Goal: Communication & Community: Answer question/provide support

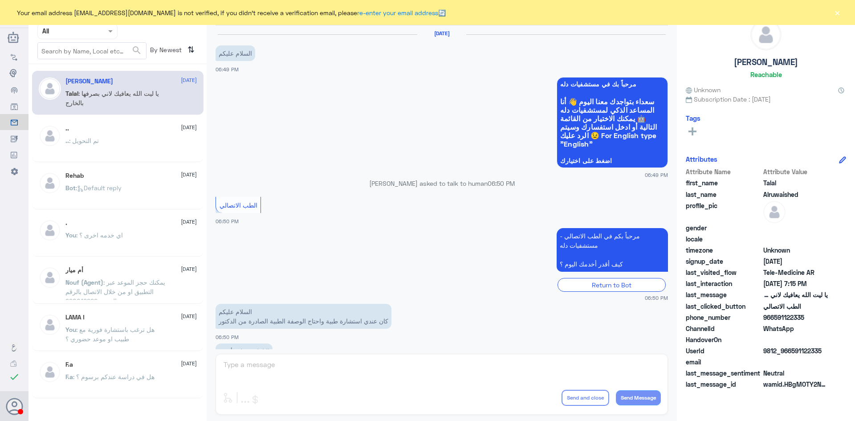
scroll to position [203, 0]
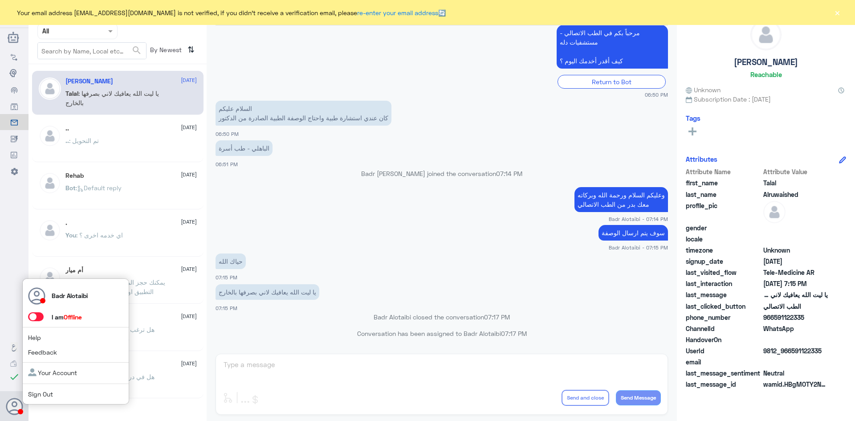
click at [38, 318] on span at bounding box center [36, 316] width 16 height 9
click at [0, 0] on input "checkbox" at bounding box center [0, 0] width 0 height 0
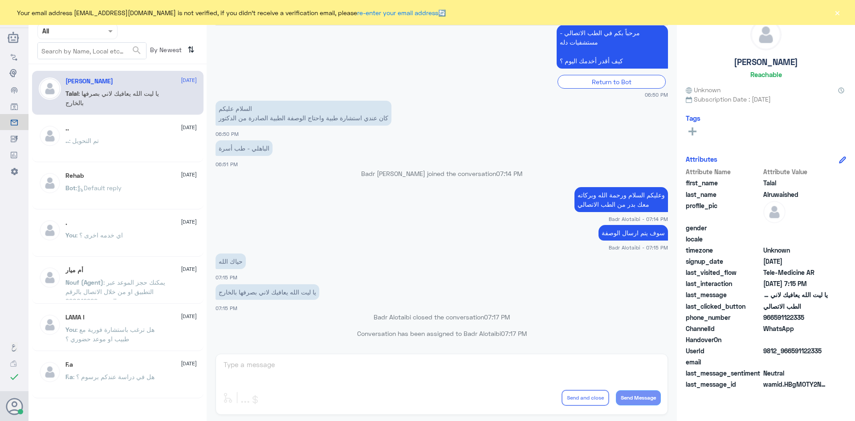
click at [836, 14] on button "×" at bounding box center [837, 12] width 9 height 9
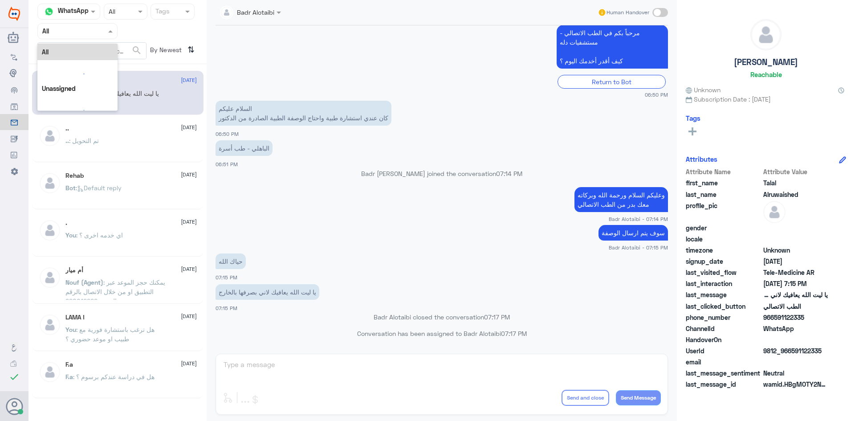
click at [81, 36] on div "Agent Filter All" at bounding box center [77, 31] width 80 height 16
click at [90, 61] on div "Unassigned" at bounding box center [77, 70] width 80 height 20
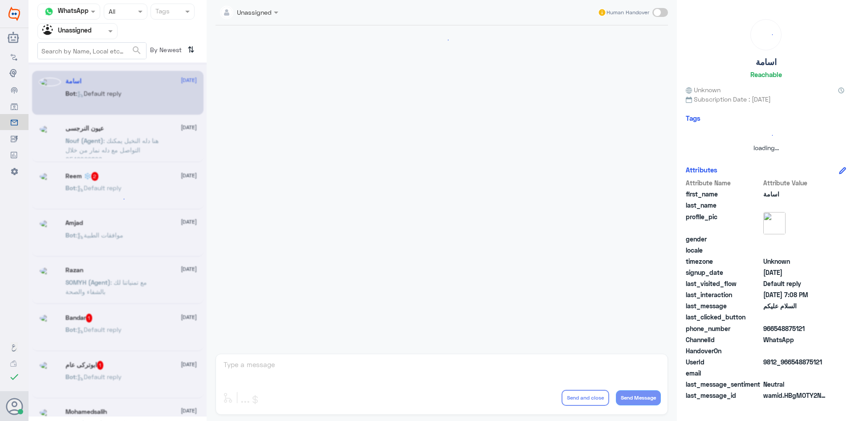
scroll to position [0, 0]
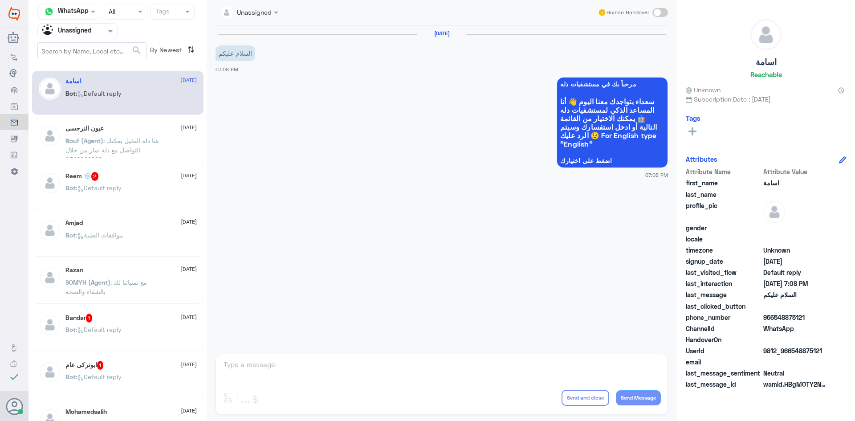
click at [117, 184] on span ": Default reply" at bounding box center [99, 188] width 46 height 8
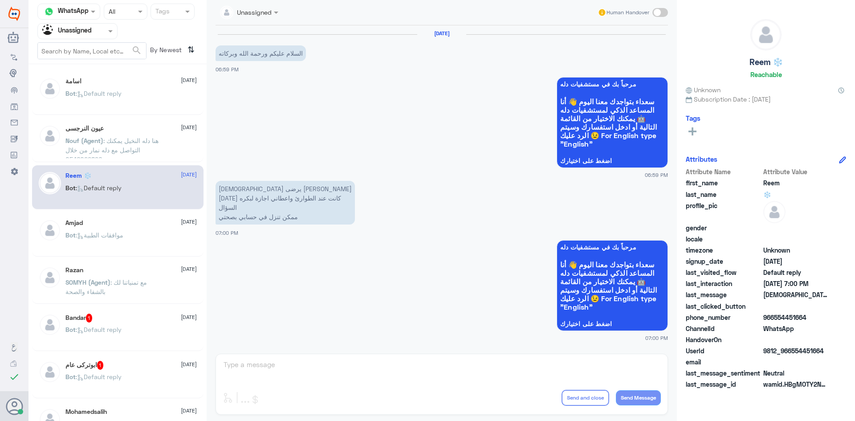
click at [658, 18] on div "Human Handover" at bounding box center [633, 12] width 71 height 16
click at [656, 12] on span at bounding box center [660, 12] width 16 height 9
click at [0, 0] on input "checkbox" at bounding box center [0, 0] width 0 height 0
click at [397, 365] on textarea at bounding box center [442, 369] width 438 height 22
type textarea "I"
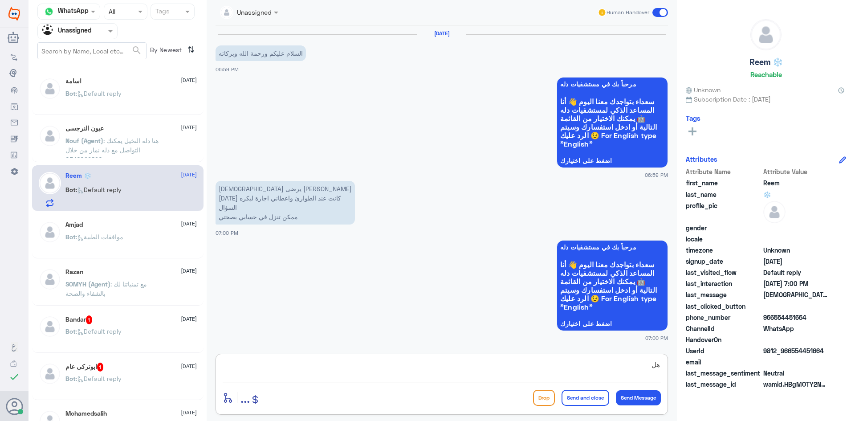
type textarea "ه"
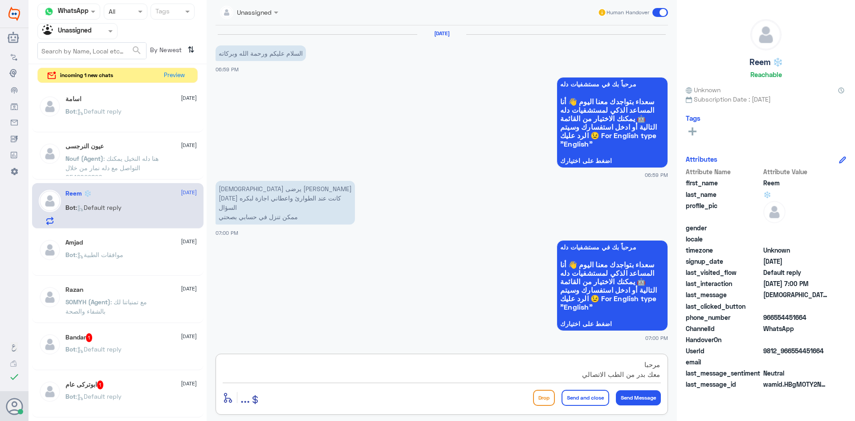
type textarea "مرحبا معك بدر من الطب الاتصالي"
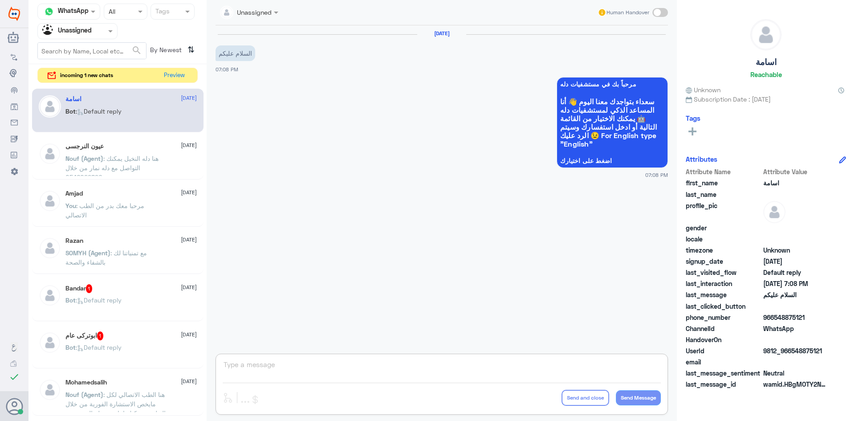
click at [102, 30] on div at bounding box center [77, 31] width 79 height 10
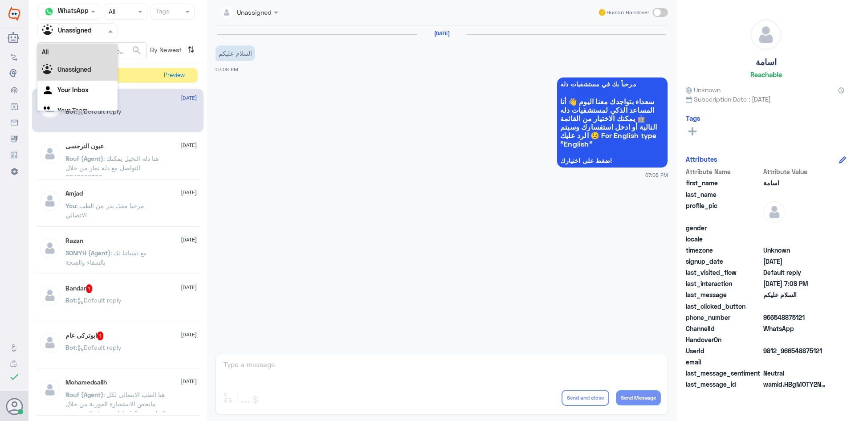
click at [90, 46] on div "All" at bounding box center [77, 52] width 80 height 16
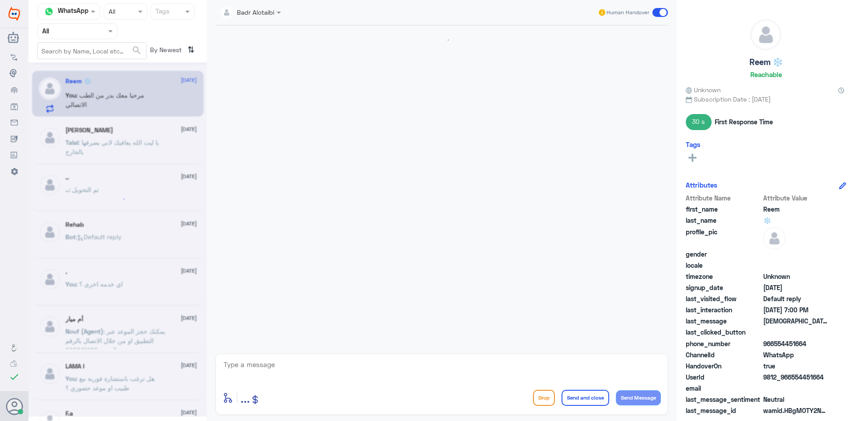
scroll to position [51, 0]
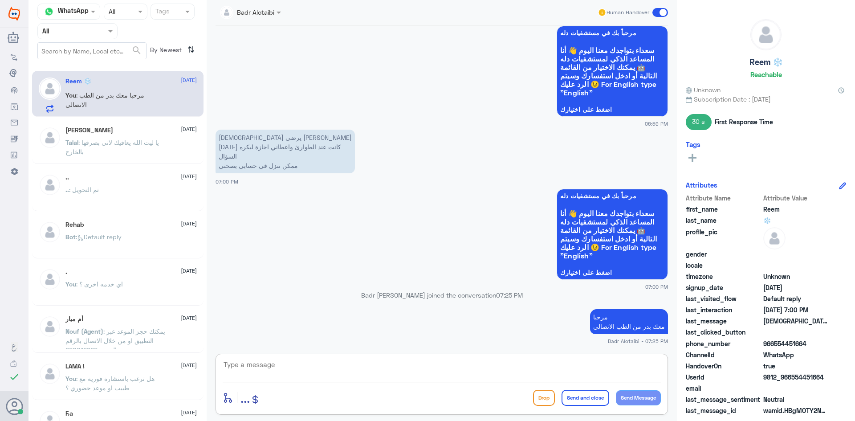
click at [493, 362] on textarea at bounding box center [442, 369] width 438 height 22
type textarea "يمكنك التواصل مع التقارير الطبية عبر الواتساب على الرقم 0550181732"
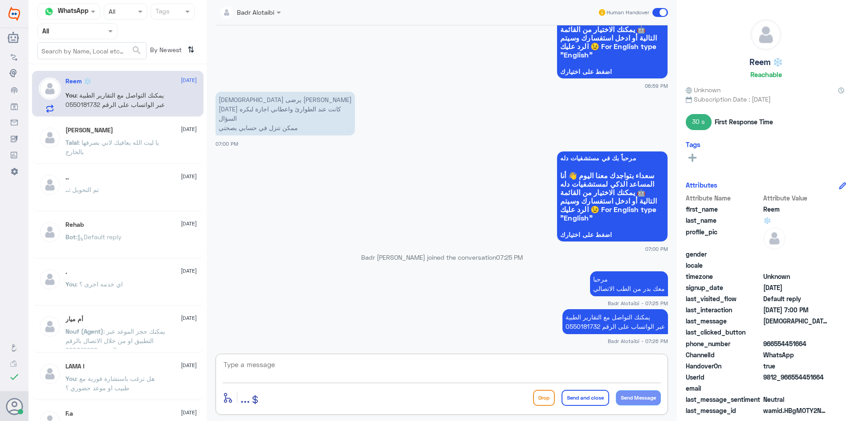
click at [608, 369] on textarea at bounding box center [442, 369] width 438 height 22
type textarea "لأرفاق الاجازة المرضية على صحتي"
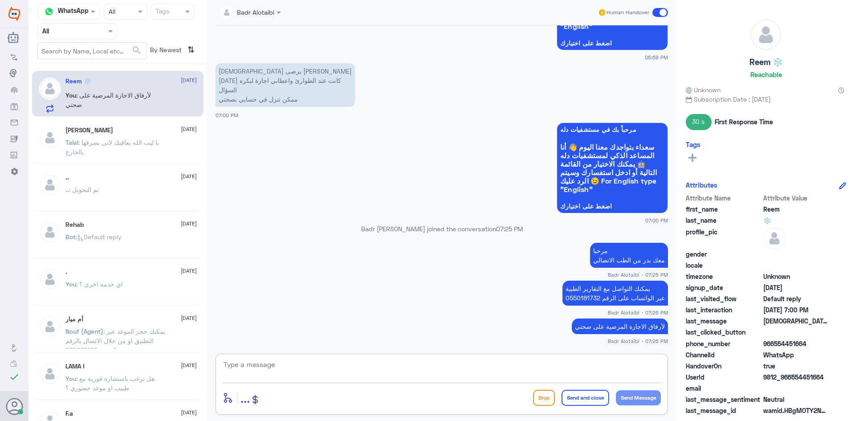
click at [664, 11] on span at bounding box center [660, 12] width 16 height 9
click at [0, 0] on input "checkbox" at bounding box center [0, 0] width 0 height 0
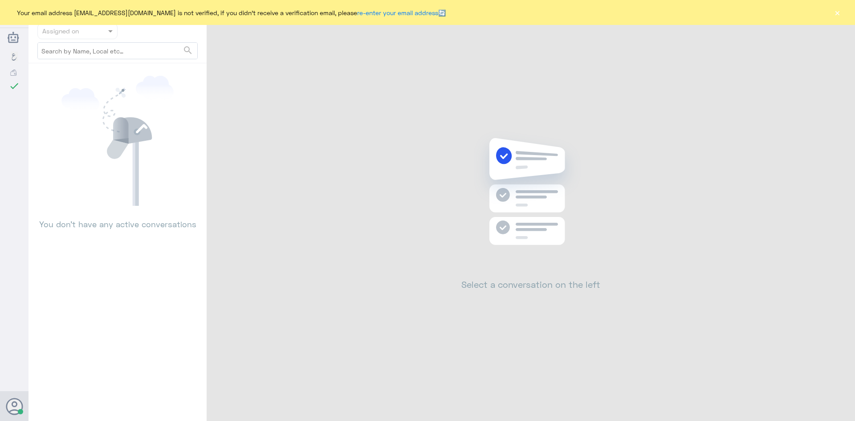
click at [839, 15] on button "×" at bounding box center [837, 12] width 9 height 9
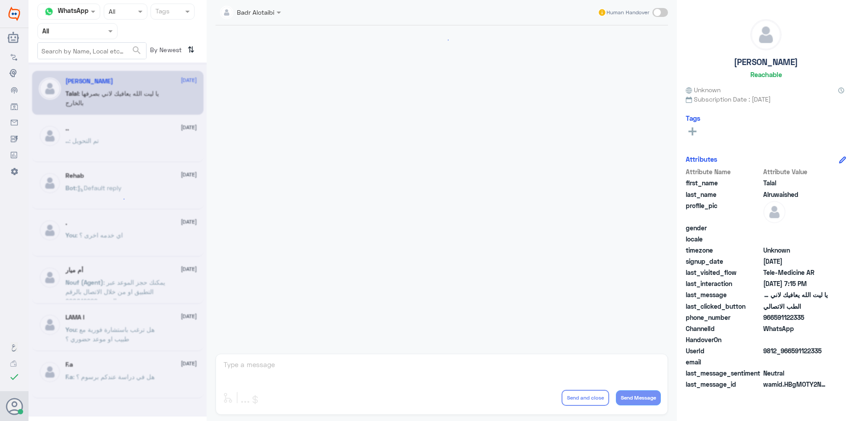
scroll to position [203, 0]
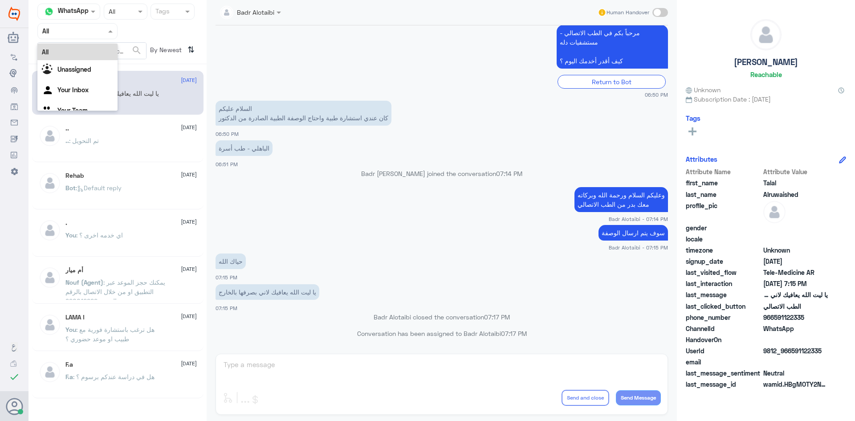
click at [89, 29] on input "text" at bounding box center [66, 31] width 49 height 10
click at [80, 65] on div "Unassigned" at bounding box center [77, 70] width 80 height 20
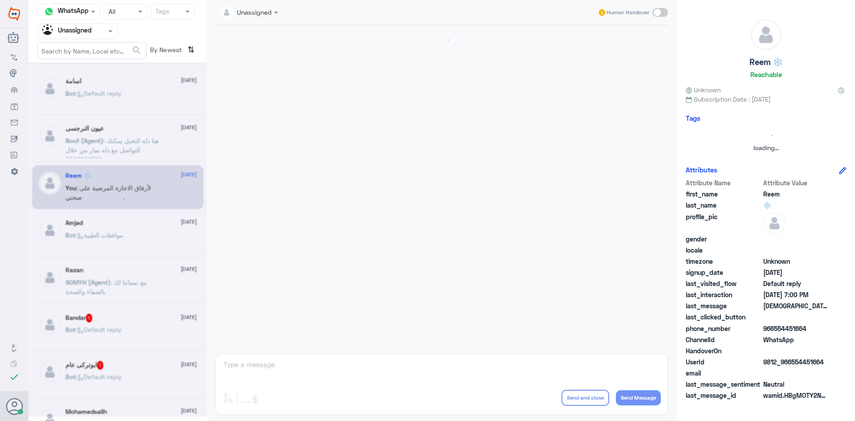
scroll to position [134, 0]
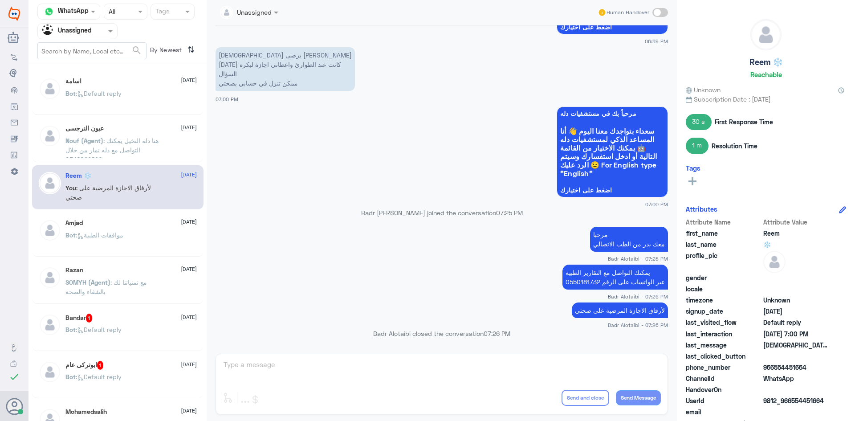
click at [152, 94] on div "Bot : Default reply" at bounding box center [130, 101] width 131 height 20
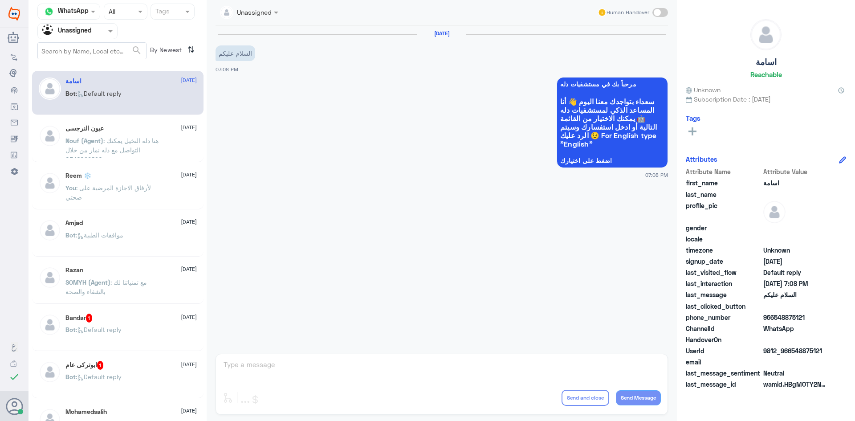
drag, startPoint x: 824, startPoint y: 352, endPoint x: 793, endPoint y: 354, distance: 31.2
click at [793, 354] on span "9812_966548875121" at bounding box center [795, 350] width 65 height 9
copy span "548875121"
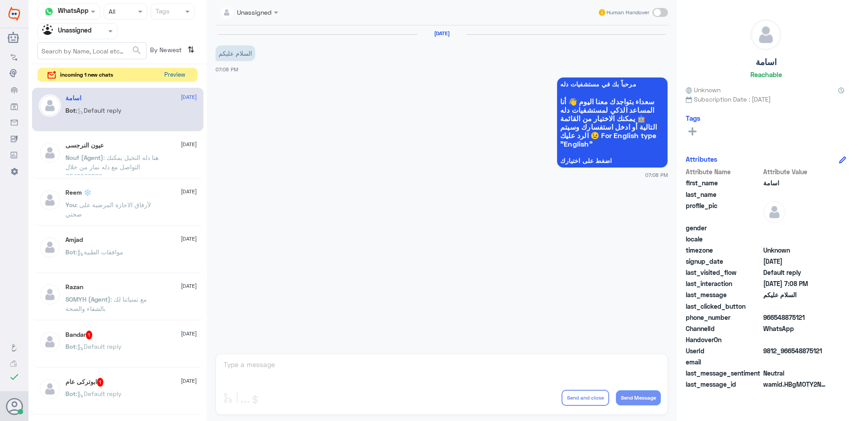
click at [169, 81] on button "Preview" at bounding box center [175, 75] width 28 height 14
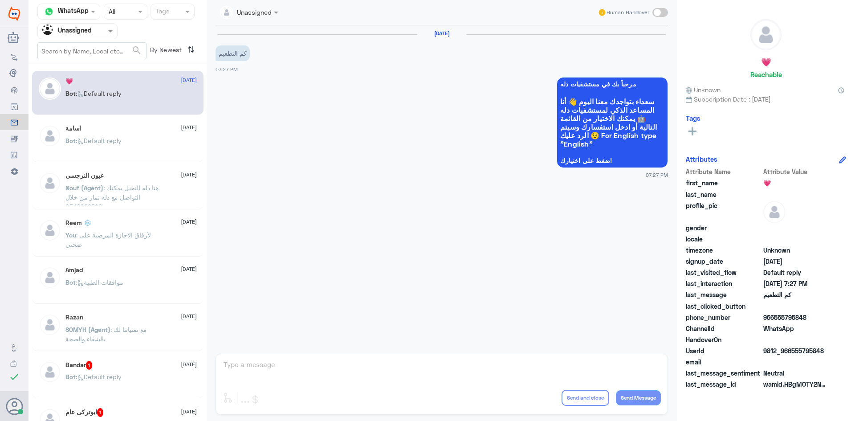
click at [139, 153] on div "Bot : Default reply" at bounding box center [130, 148] width 131 height 20
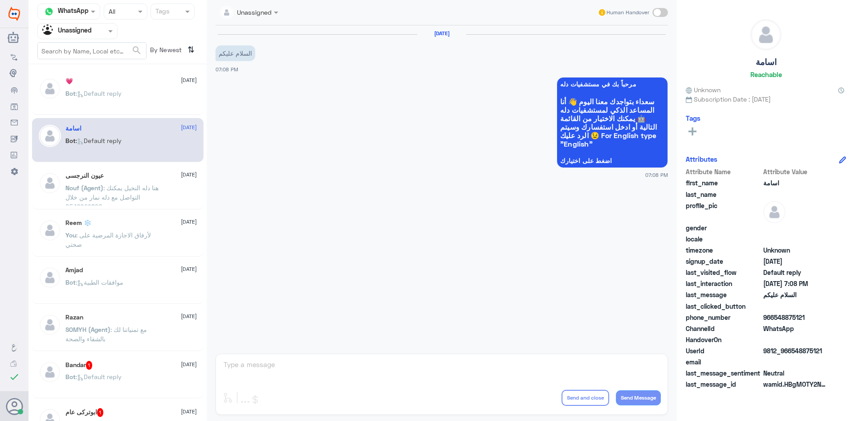
click at [147, 200] on p "Nouf (Agent) : هنا دله النخيل يمكنك التواصل مع دله نمار من خلال 0546022896" at bounding box center [115, 194] width 100 height 22
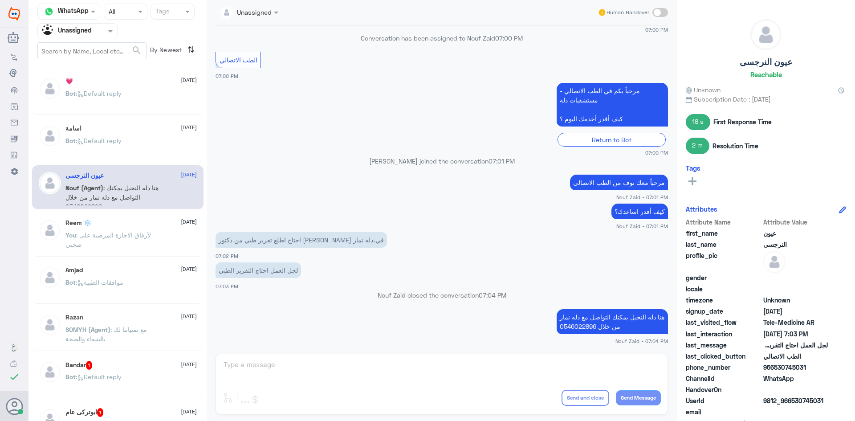
scroll to position [45, 0]
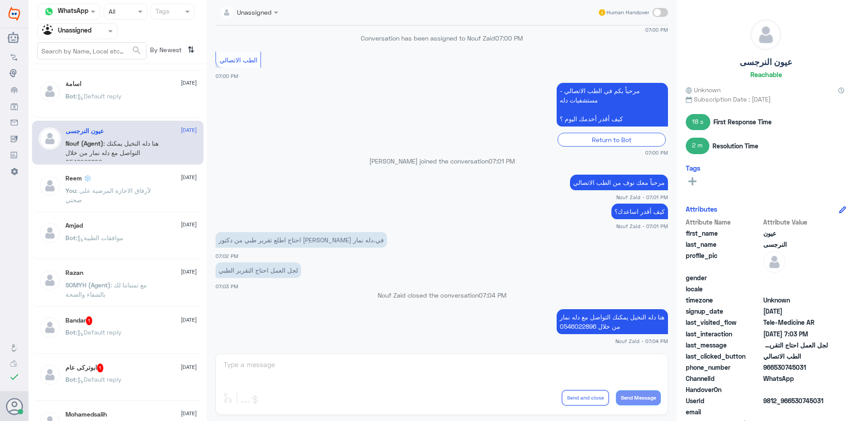
click at [115, 198] on p "You : لأرفاق الاجازة المرضية على صحتي" at bounding box center [115, 197] width 100 height 22
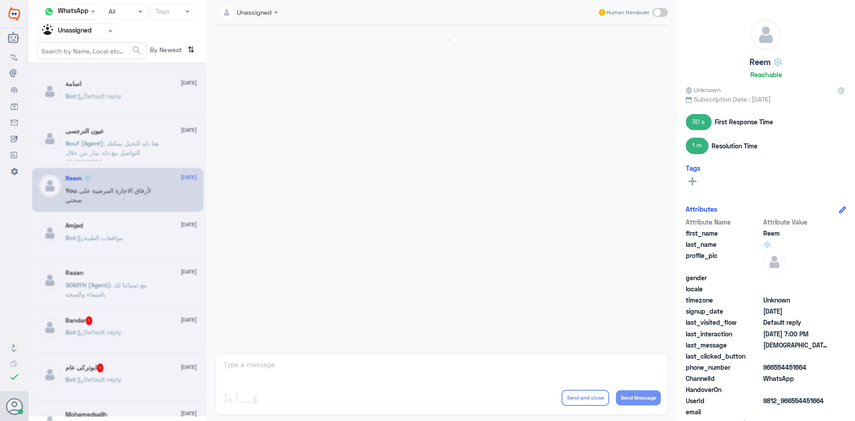
scroll to position [134, 0]
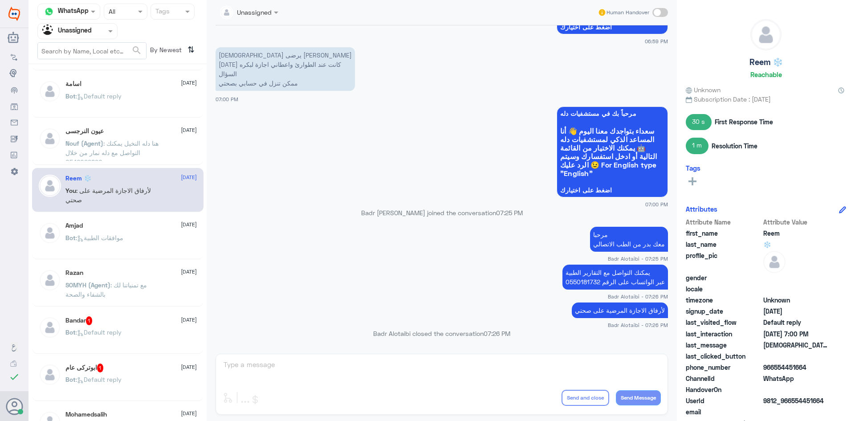
click at [123, 234] on span ": موافقات الطبية" at bounding box center [100, 238] width 48 height 8
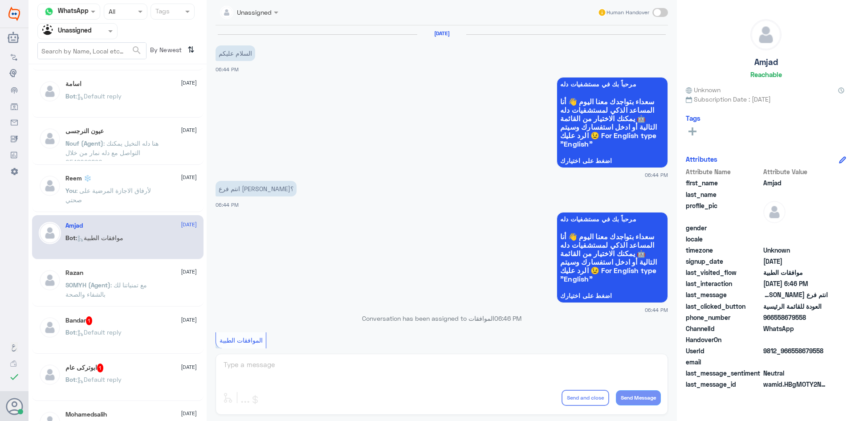
click at [142, 289] on p "SOMYH (Agent) : مع تمنياتنا لك بالشفاء والصحة" at bounding box center [115, 291] width 100 height 22
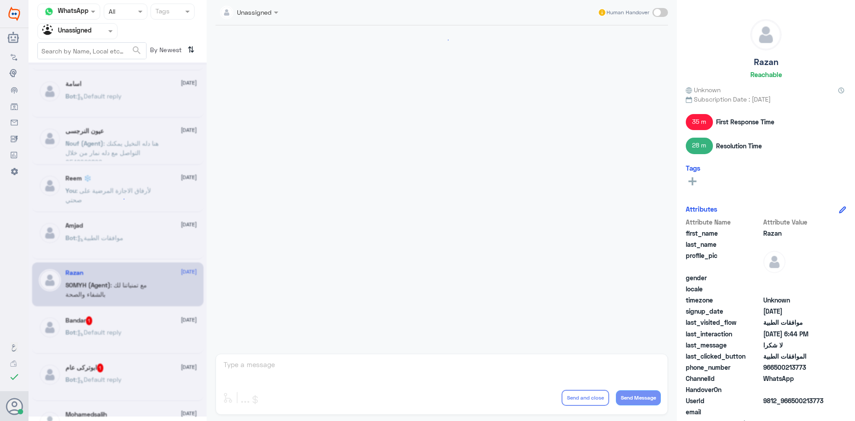
scroll to position [487, 0]
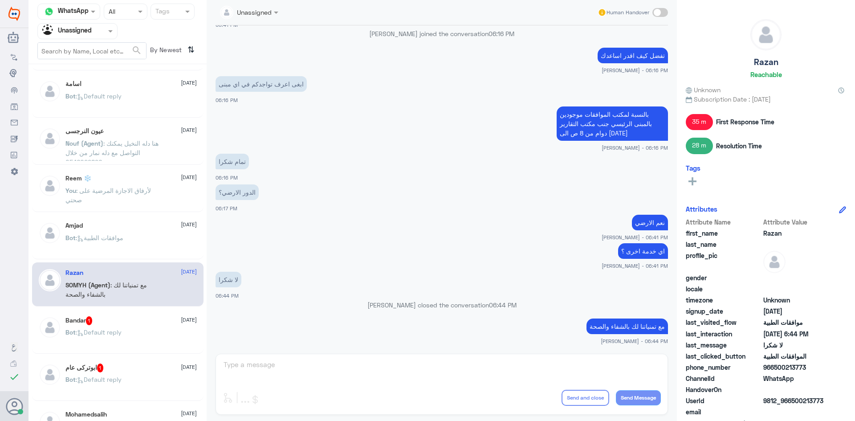
click at [148, 324] on div "Bandar 1 23 August" at bounding box center [130, 320] width 131 height 9
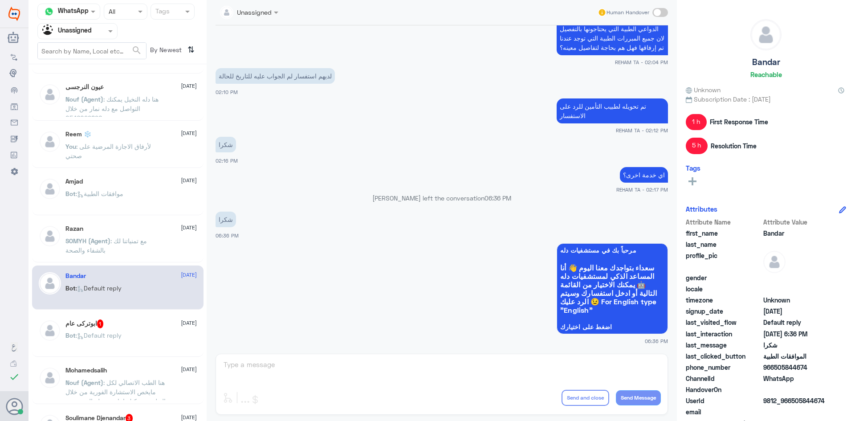
scroll to position [89, 0]
click at [124, 321] on div "ابوتركى عام 1 23 August" at bounding box center [130, 323] width 131 height 9
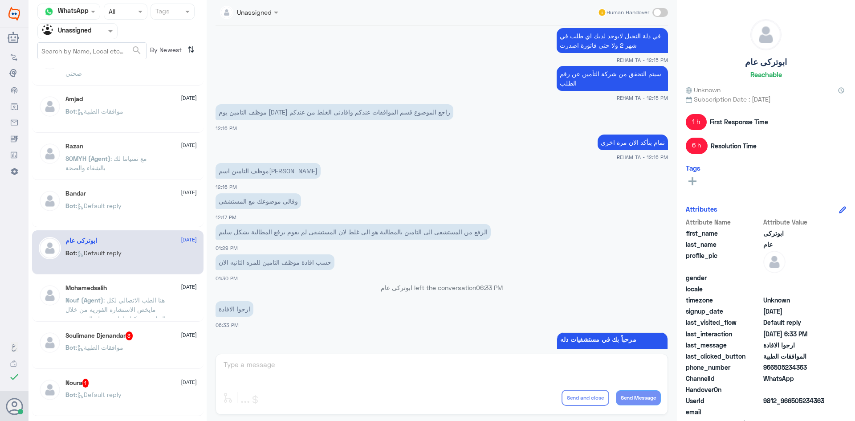
scroll to position [178, 0]
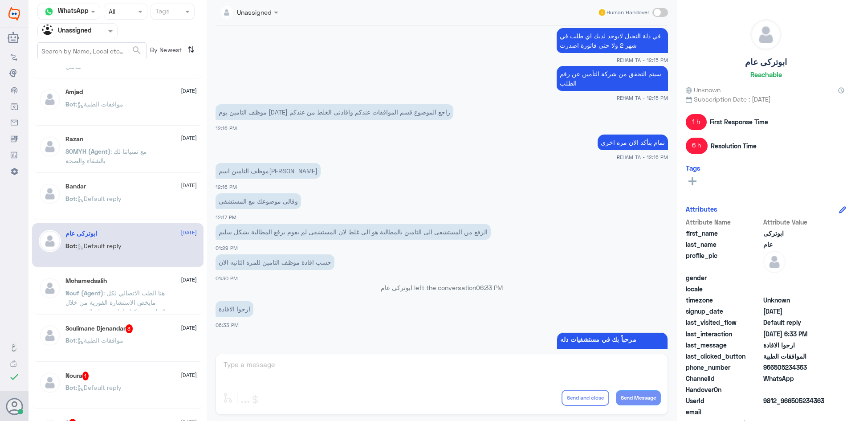
click at [126, 303] on span ": هنا الطب الاتصالي لكل مايخص الاستشارة الفورية من خلال التطبيق، يمكنك إعادة جد…" at bounding box center [115, 311] width 100 height 45
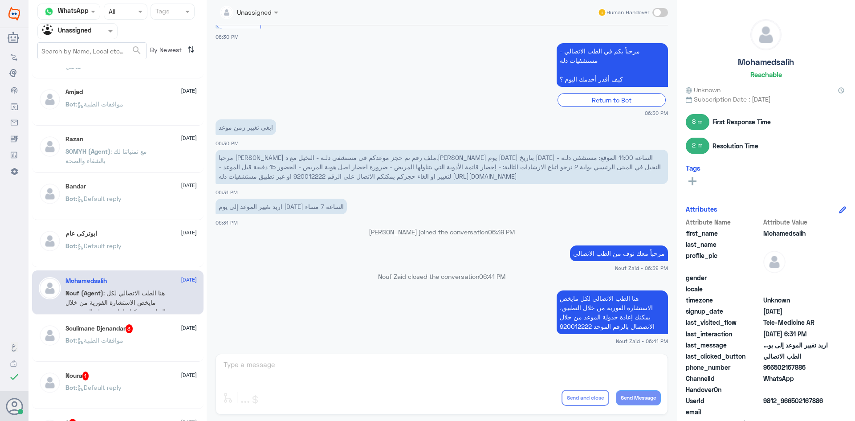
scroll to position [223, 0]
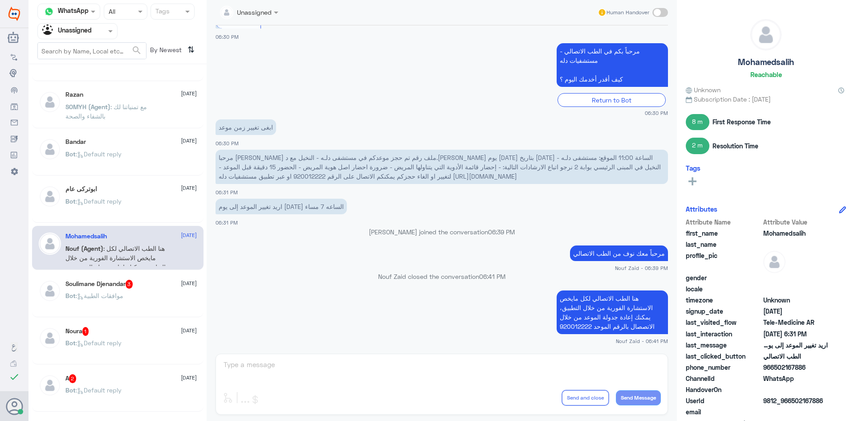
click at [164, 287] on div "Soulimane Djenandar 3 23 August" at bounding box center [130, 284] width 131 height 9
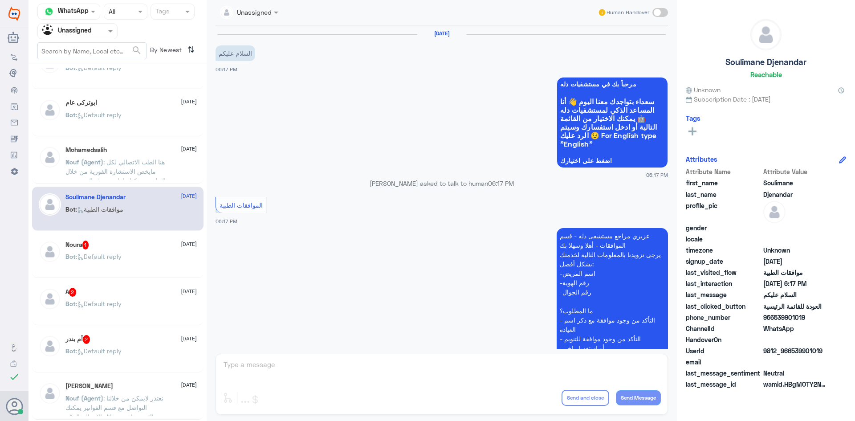
scroll to position [312, 0]
click at [104, 269] on p "Bot : Default reply" at bounding box center [93, 260] width 56 height 22
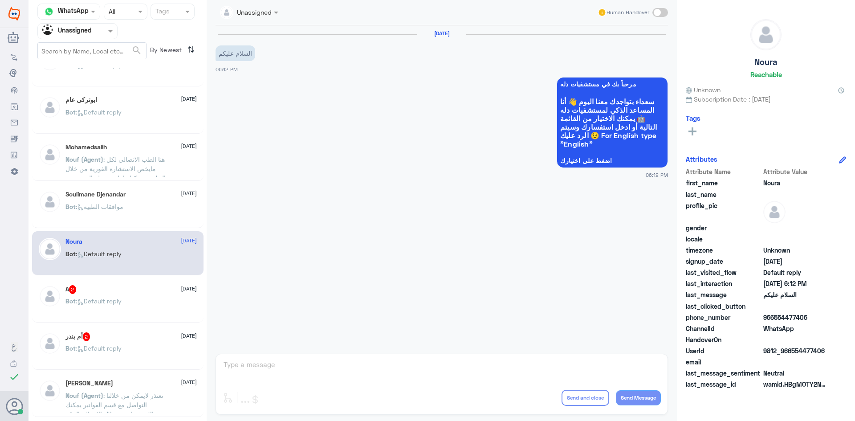
click at [106, 283] on div "A 2 23 August Bot : Default reply" at bounding box center [117, 300] width 171 height 44
click at [147, 307] on div "Bot : Default reply" at bounding box center [130, 308] width 131 height 20
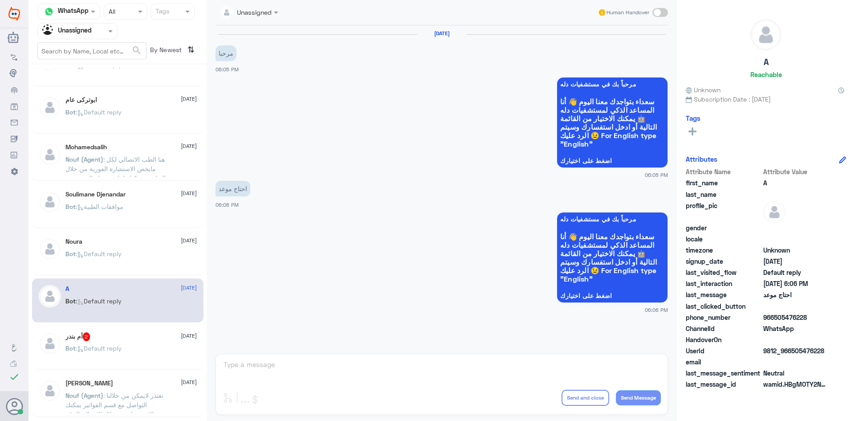
click at [120, 348] on span ": Default reply" at bounding box center [99, 348] width 46 height 8
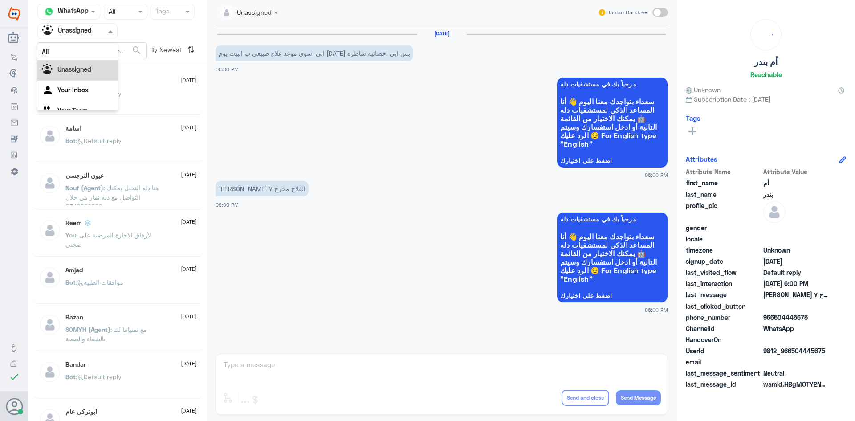
drag, startPoint x: 104, startPoint y: 33, endPoint x: 104, endPoint y: 38, distance: 4.9
click at [104, 33] on div at bounding box center [77, 31] width 79 height 10
click at [97, 45] on div "All" at bounding box center [77, 52] width 80 height 16
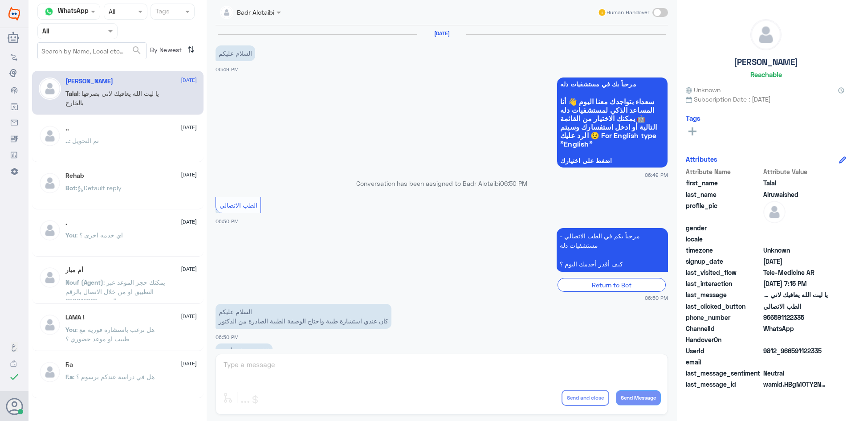
scroll to position [203, 0]
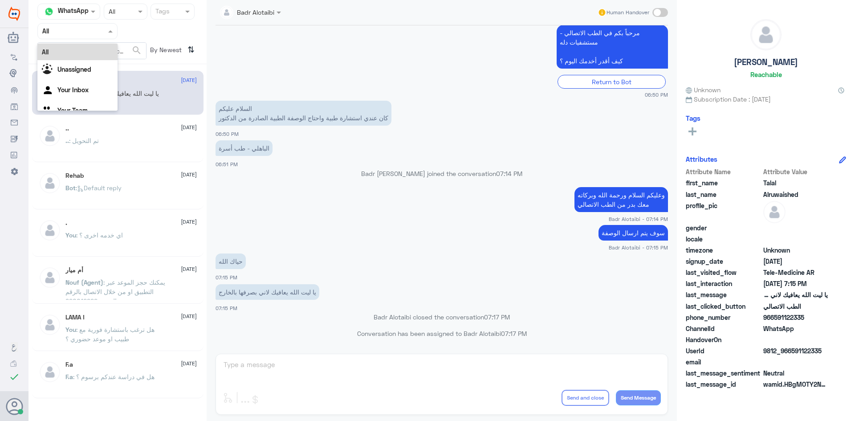
click at [107, 30] on span at bounding box center [111, 30] width 11 height 9
click at [296, 68] on app-msgs-text "مرحباً بكم في الطب الاتصالي - مستشفيات دله كيف أقدر أخدمك اليوم ؟" at bounding box center [442, 47] width 452 height 45
click at [106, 35] on span at bounding box center [111, 30] width 11 height 9
click at [104, 63] on div "Unassigned" at bounding box center [77, 70] width 80 height 20
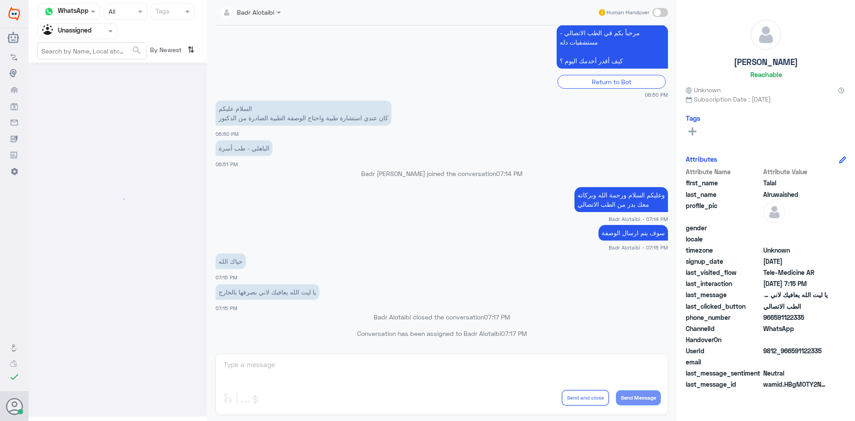
scroll to position [0, 0]
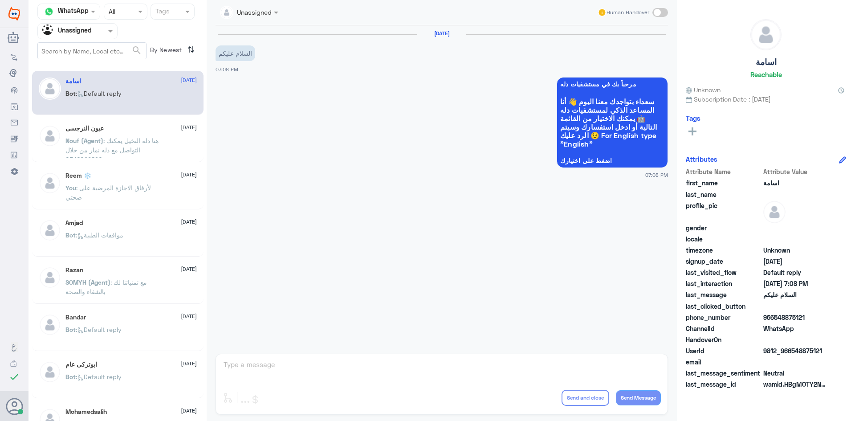
click at [132, 206] on div "Reem ❄️ 23 August You : لأرفاق الاجازة المرضية على صحتي" at bounding box center [117, 187] width 171 height 44
click at [133, 235] on div "Bot : موافقات الطبية" at bounding box center [130, 242] width 131 height 20
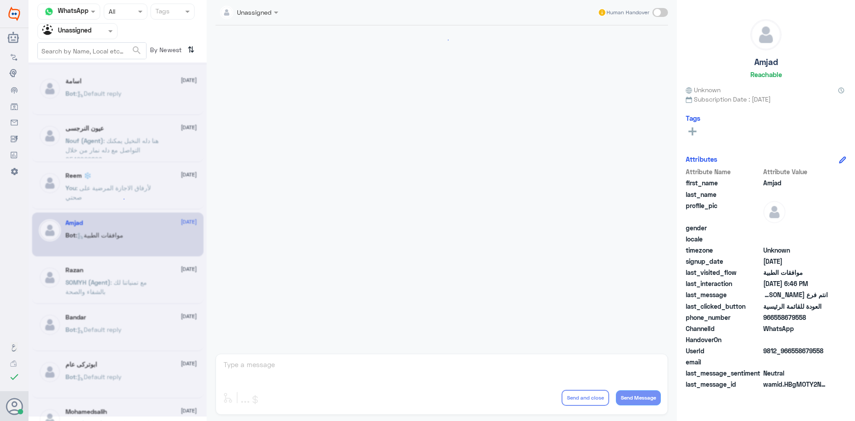
scroll to position [333, 0]
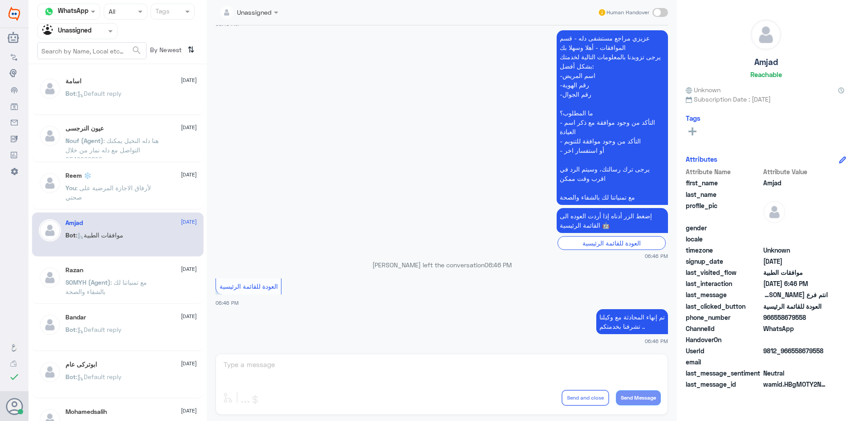
click at [143, 292] on p "SOMYH (Agent) : مع تمنياتنا لك بالشفاء والصحة" at bounding box center [115, 288] width 100 height 22
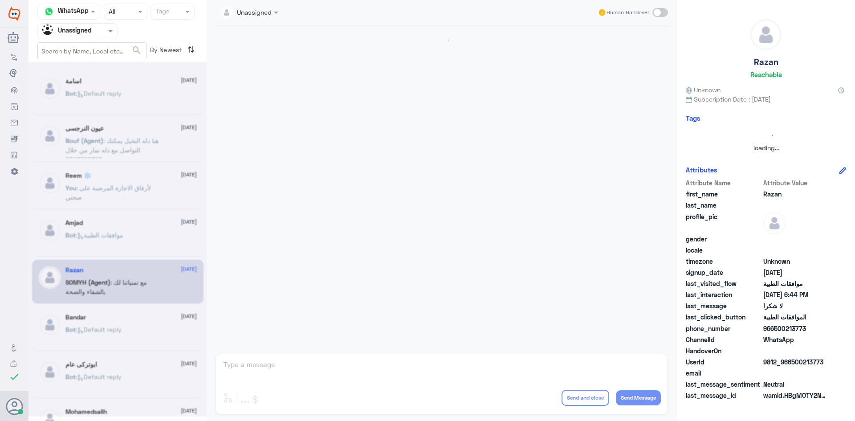
scroll to position [487, 0]
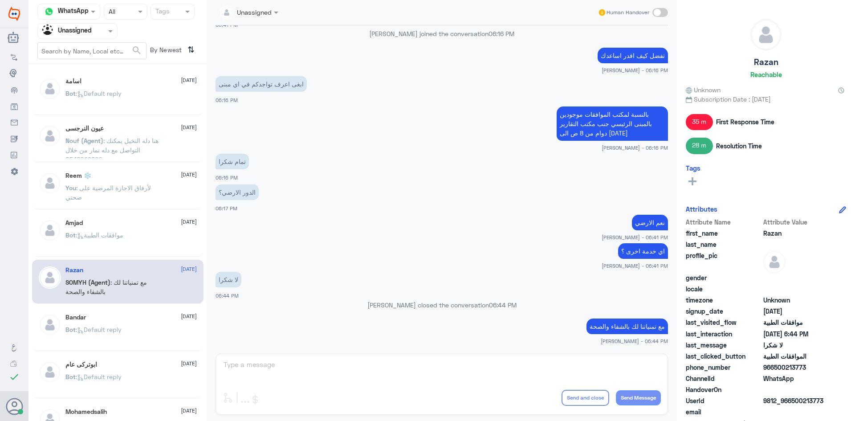
click at [161, 324] on div "Bandar 23 August Bot : Default reply" at bounding box center [130, 330] width 131 height 33
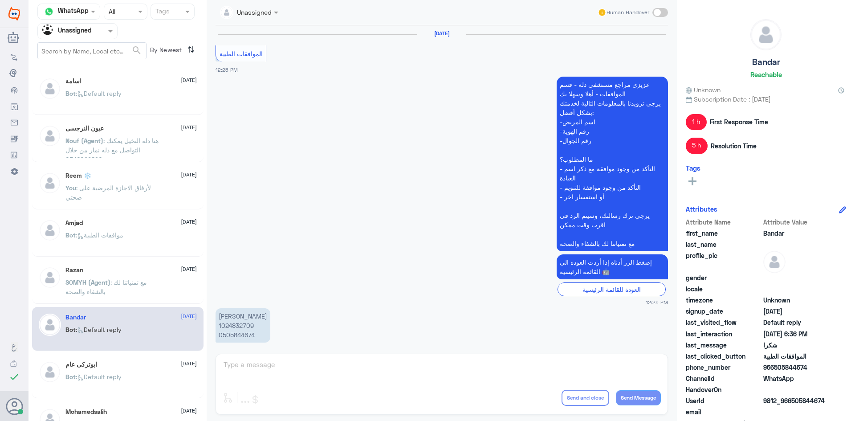
scroll to position [747, 0]
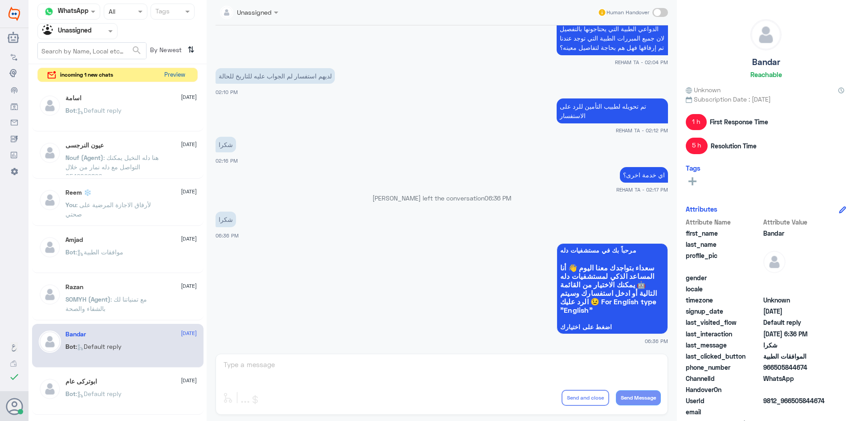
click at [179, 76] on button "Preview" at bounding box center [175, 75] width 28 height 14
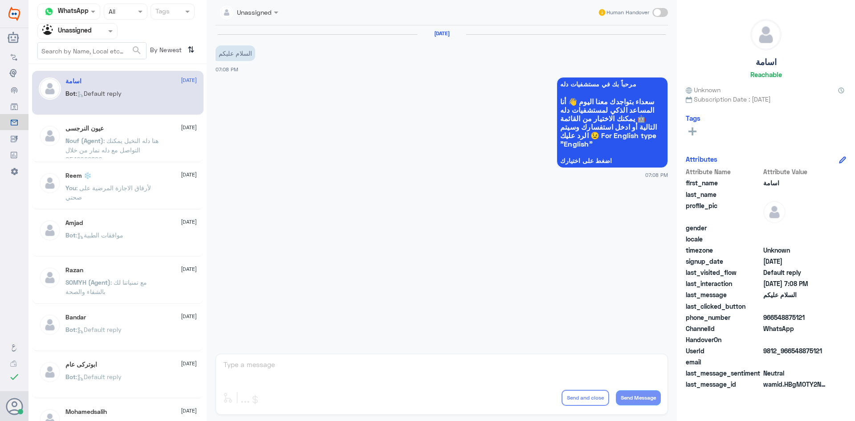
drag, startPoint x: 825, startPoint y: 351, endPoint x: 790, endPoint y: 353, distance: 34.4
click at [790, 353] on span "9812_966548875121" at bounding box center [795, 350] width 65 height 9
copy span "548875121"
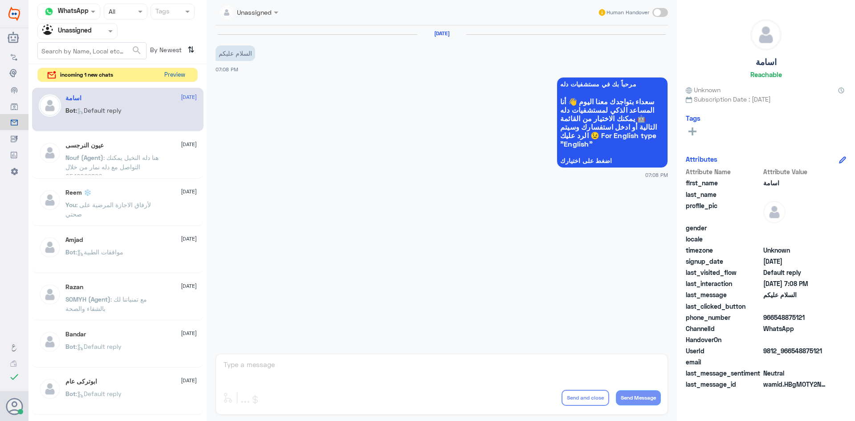
click at [175, 73] on button "Preview" at bounding box center [175, 75] width 28 height 14
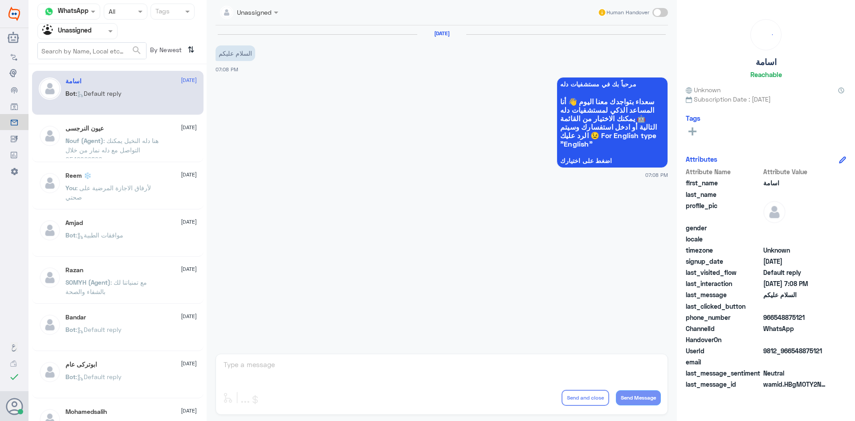
click at [106, 167] on div "Reem ❄️ 23 August You : لأرفاق الاجازة المرضية على صحتي" at bounding box center [117, 187] width 171 height 44
click at [106, 150] on span ": هنا دله النخيل يمكنك التواصل مع دله نمار من خلال 0546022896" at bounding box center [111, 150] width 93 height 26
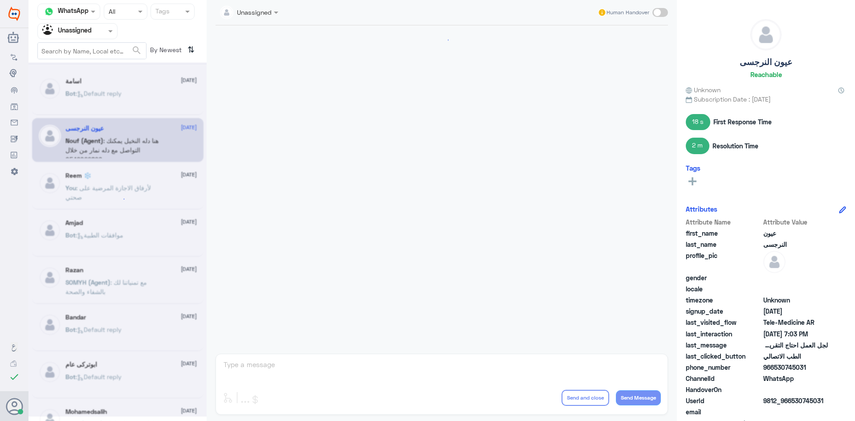
scroll to position [145, 0]
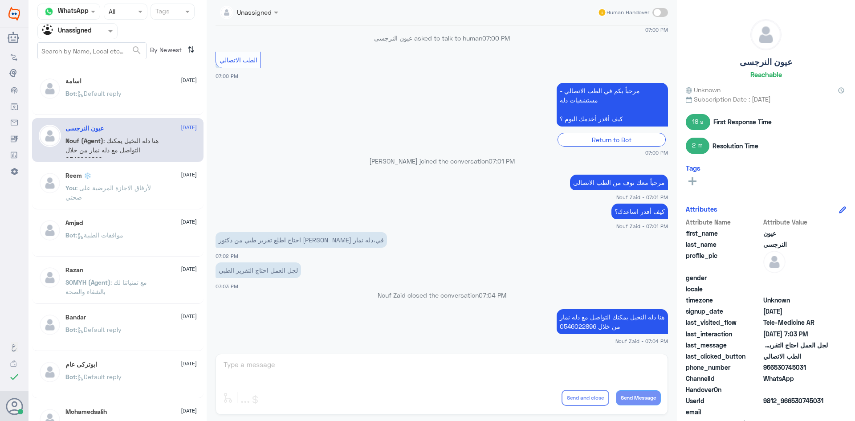
click at [121, 193] on p "You : لأرفاق الاجازة المرضية على صحتي" at bounding box center [115, 194] width 100 height 22
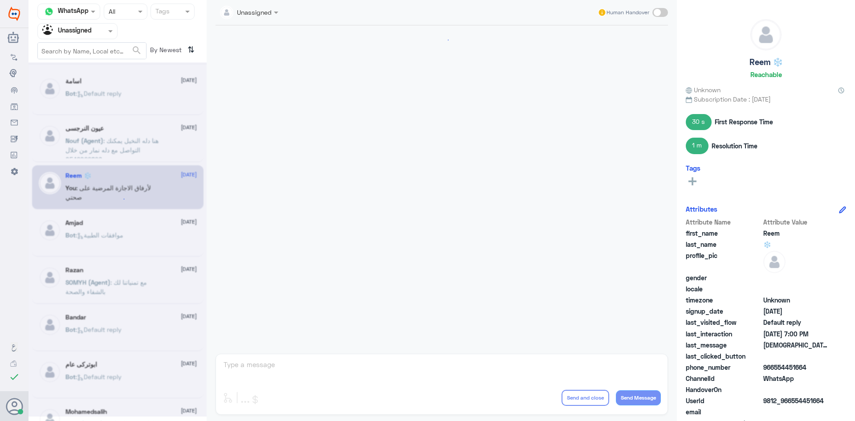
scroll to position [134, 0]
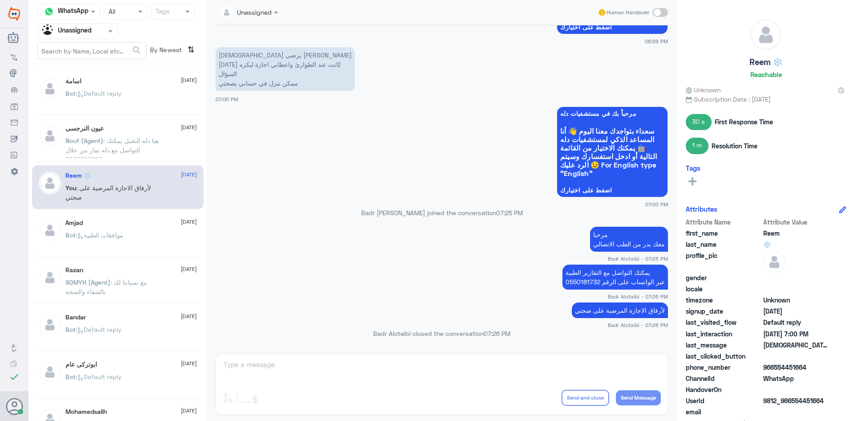
click at [114, 228] on div "Amjad 23 August Bot : موافقات الطبية" at bounding box center [130, 235] width 131 height 33
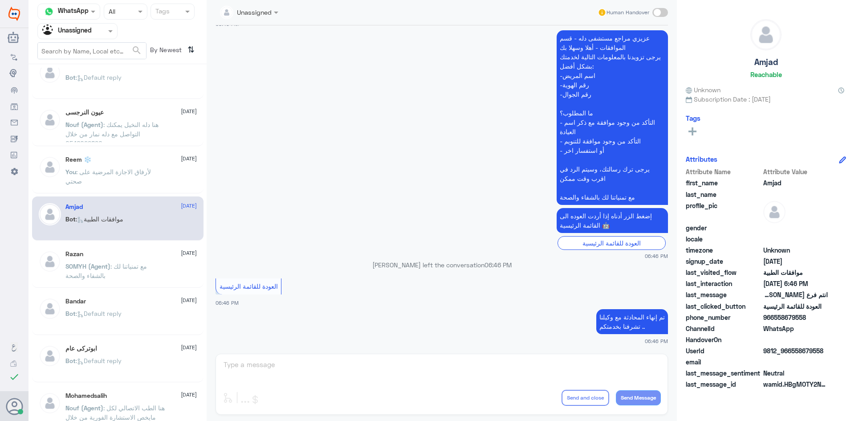
scroll to position [45, 0]
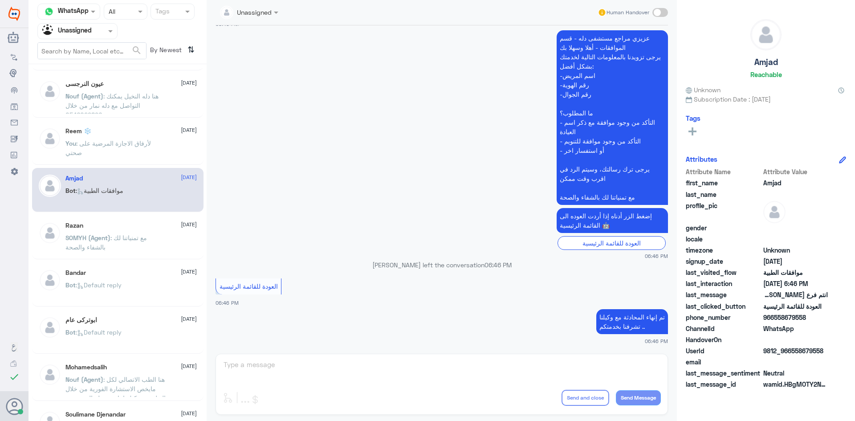
click at [93, 217] on div "Razan 23 August SOMYH (Agent) : مع تمنياتنا لك بالشفاء والصحة" at bounding box center [117, 237] width 171 height 44
click at [95, 226] on div "Razan 23 August" at bounding box center [130, 226] width 131 height 8
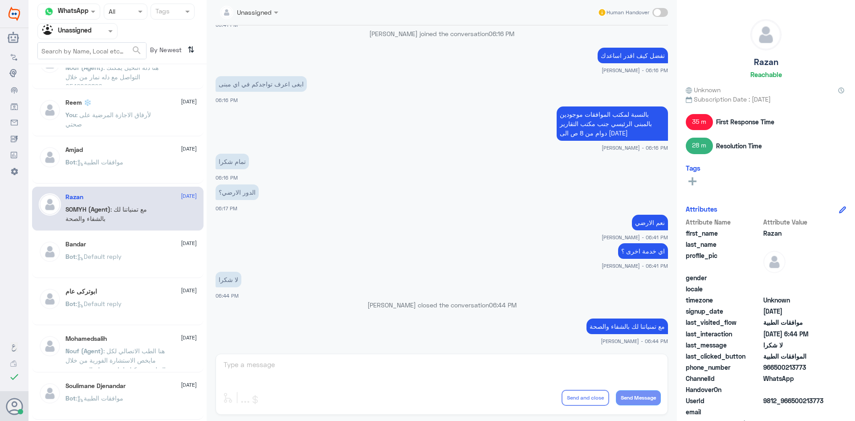
scroll to position [89, 0]
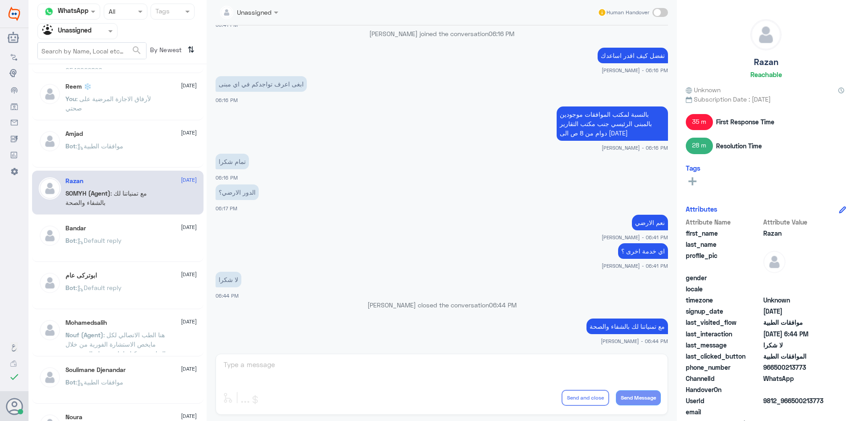
click at [154, 231] on div "Bandar 23 August" at bounding box center [130, 228] width 131 height 8
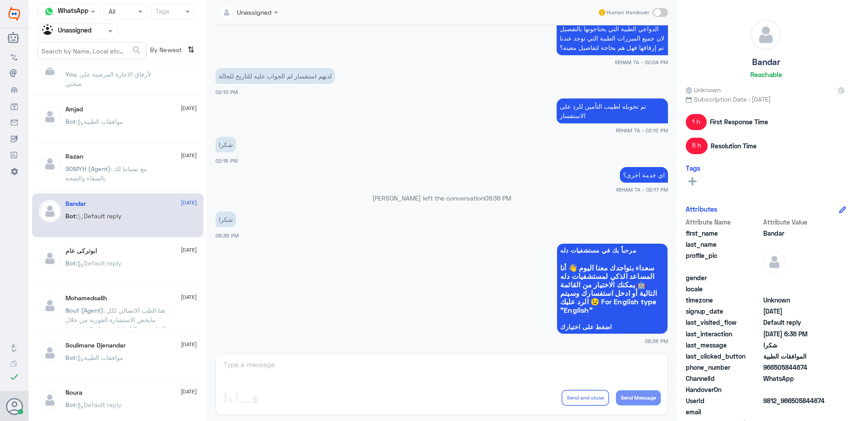
scroll to position [134, 0]
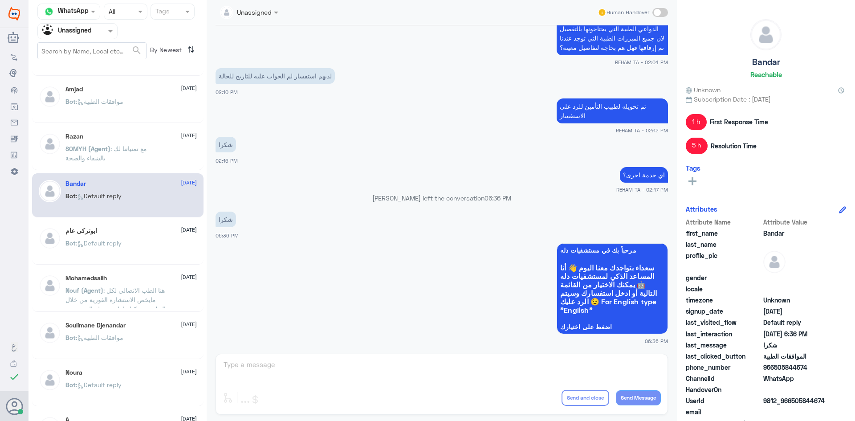
click at [122, 228] on div "ابوتركى عام 23 August" at bounding box center [130, 231] width 131 height 8
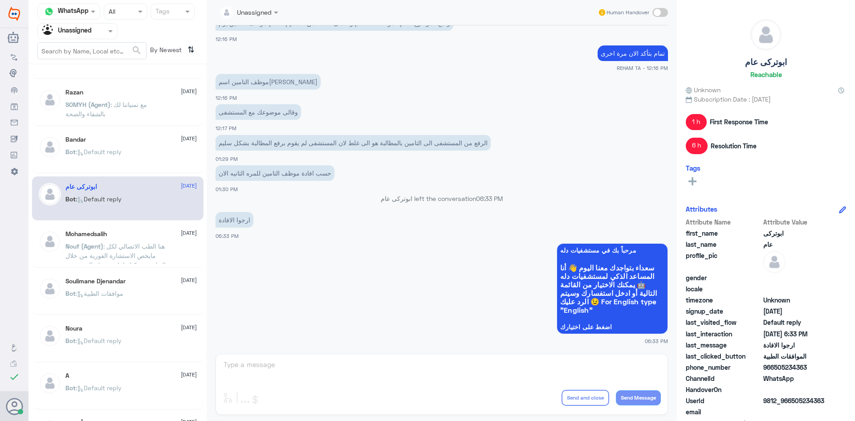
scroll to position [178, 0]
click at [134, 245] on span ": هنا الطب الاتصالي لكل مايخص الاستشارة الفورية من خلال التطبيق، يمكنك إعادة جد…" at bounding box center [115, 264] width 100 height 45
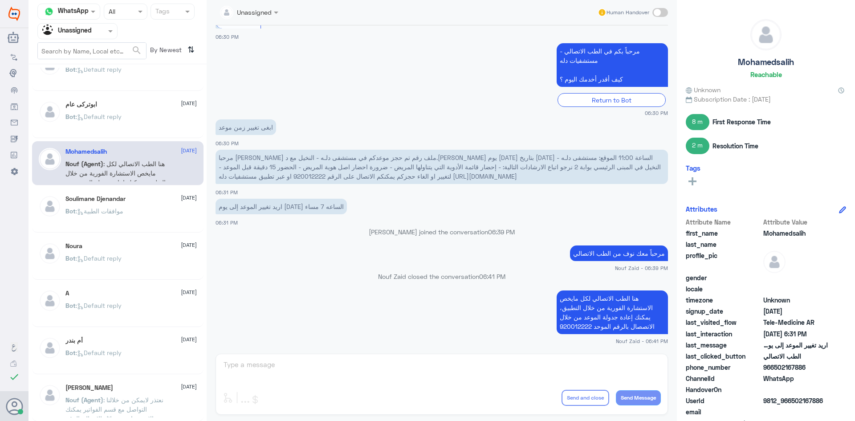
scroll to position [267, 0]
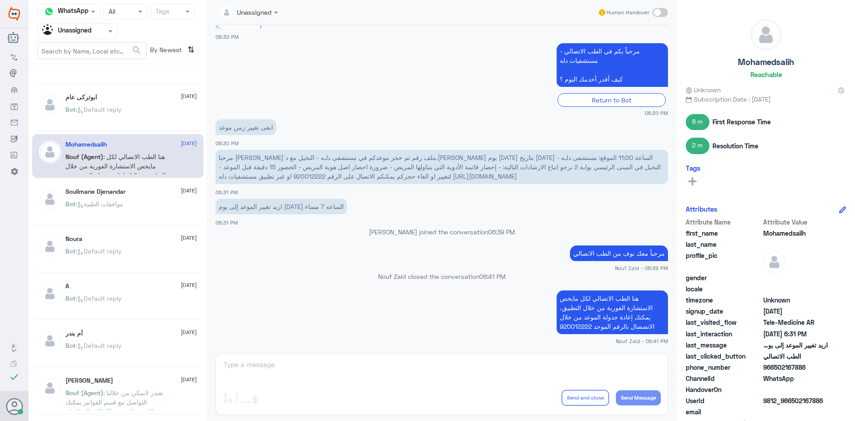
click at [145, 207] on div "Bot : موافقات الطبية" at bounding box center [130, 211] width 131 height 20
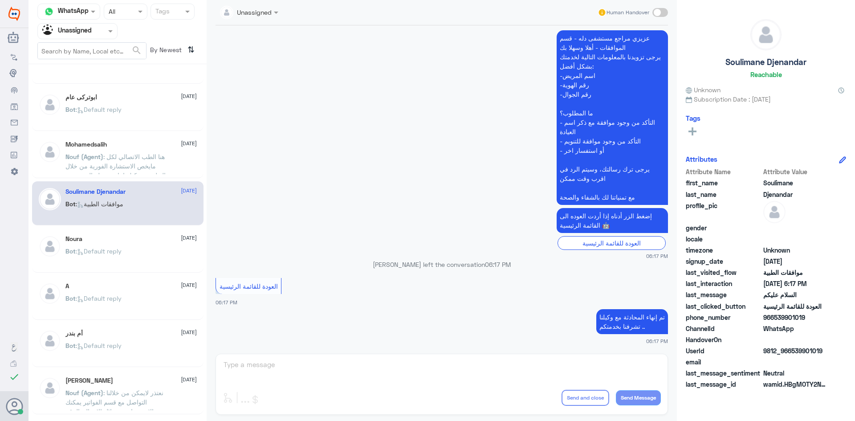
scroll to position [312, 0]
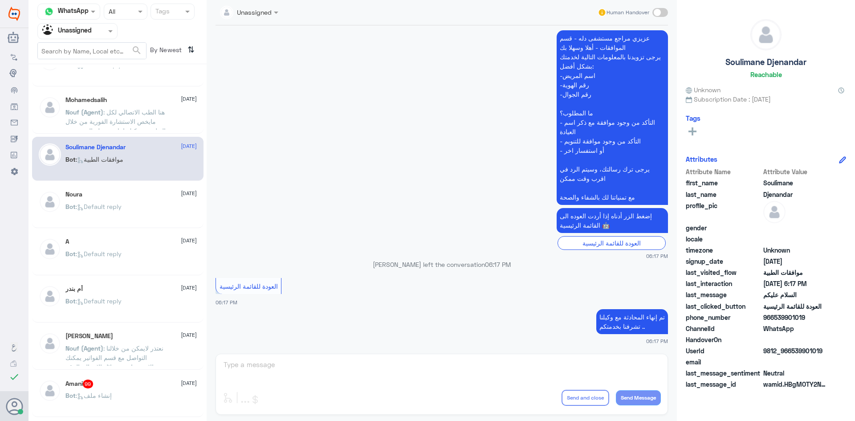
click at [99, 210] on p "Bot : Default reply" at bounding box center [93, 213] width 56 height 22
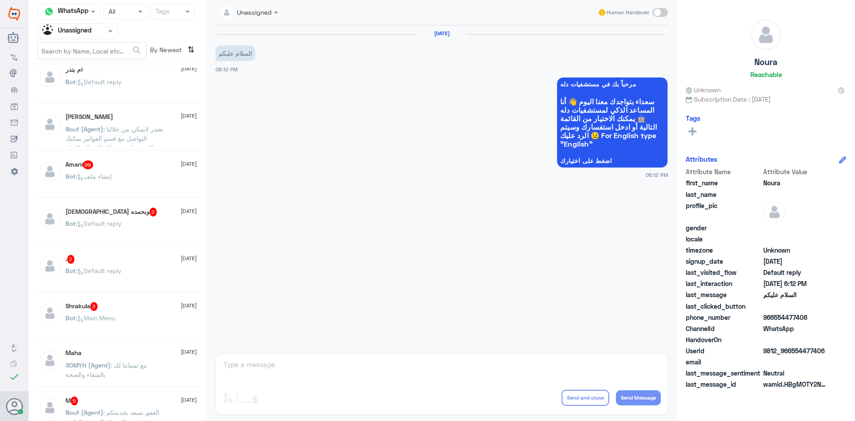
scroll to position [534, 0]
click at [133, 298] on div "Shrakula 3 23 August" at bounding box center [130, 302] width 131 height 9
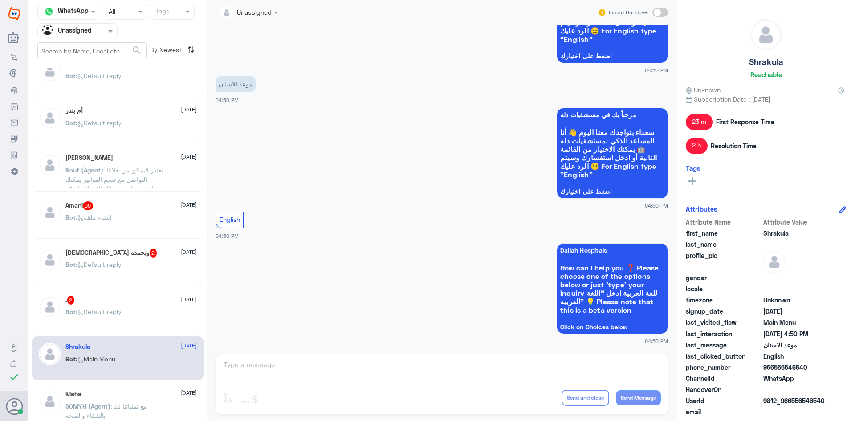
click at [126, 304] on div ". 2 23 August" at bounding box center [130, 300] width 131 height 9
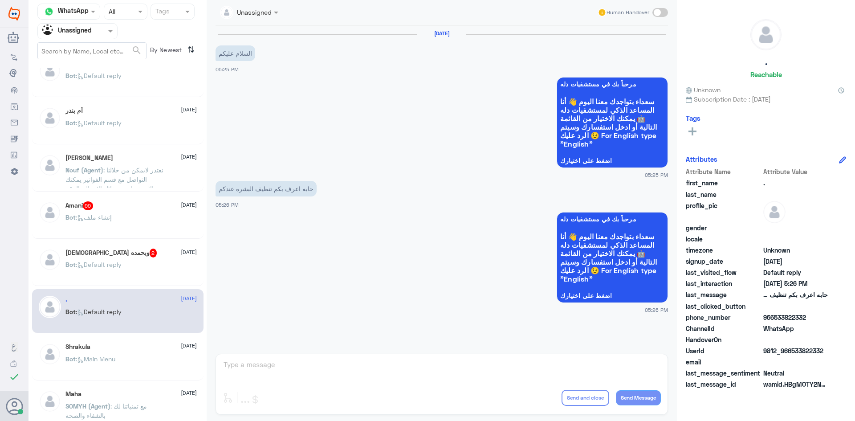
click at [351, 359] on div "Unassigned Human Handover 23 Aug 2025 السلام عليكم 05:25 PM مرحباً بك في مستشفي…" at bounding box center [442, 212] width 470 height 424
click at [352, 370] on div "Unassigned Human Handover 23 Aug 2025 السلام عليكم 05:25 PM مرحباً بك في مستشفي…" at bounding box center [442, 212] width 470 height 424
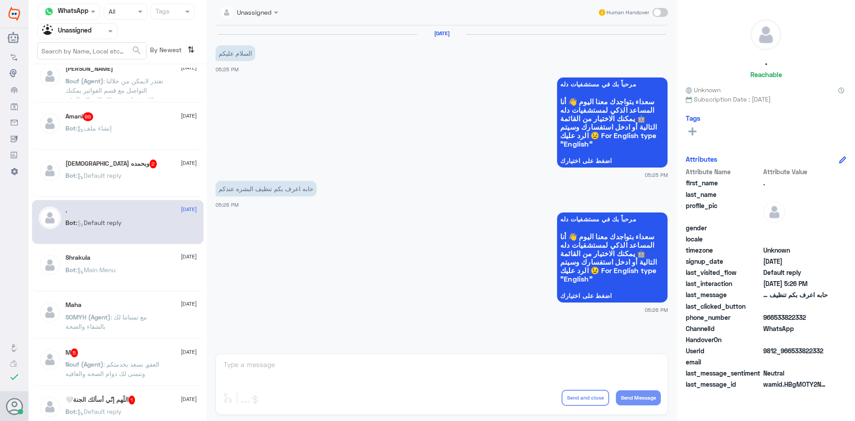
click at [115, 354] on div "M 5 23 August" at bounding box center [130, 352] width 131 height 9
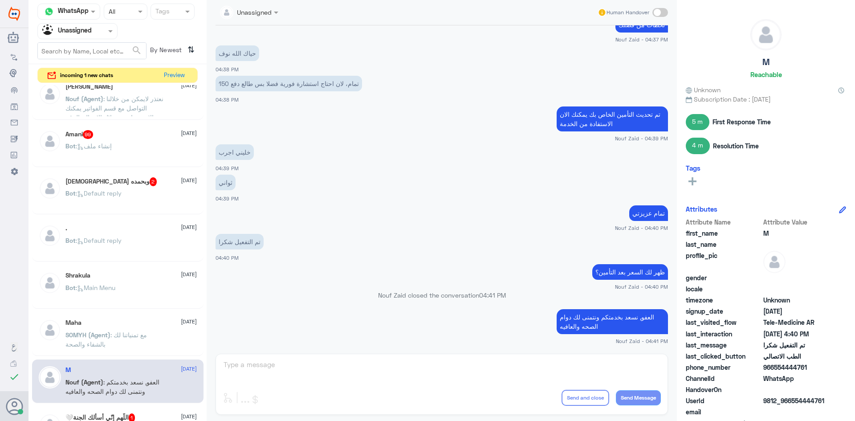
drag, startPoint x: 806, startPoint y: 366, endPoint x: 774, endPoint y: 367, distance: 31.6
click at [774, 367] on span "966554444761" at bounding box center [795, 366] width 65 height 9
copy span "554444761"
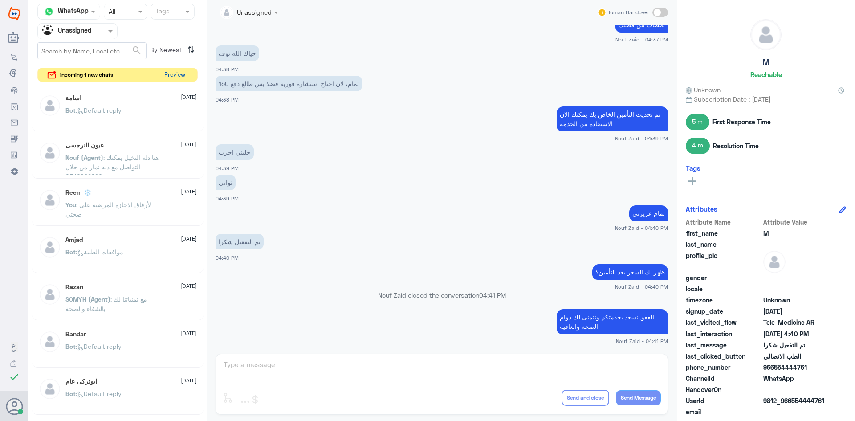
click at [179, 73] on button "Preview" at bounding box center [175, 75] width 28 height 14
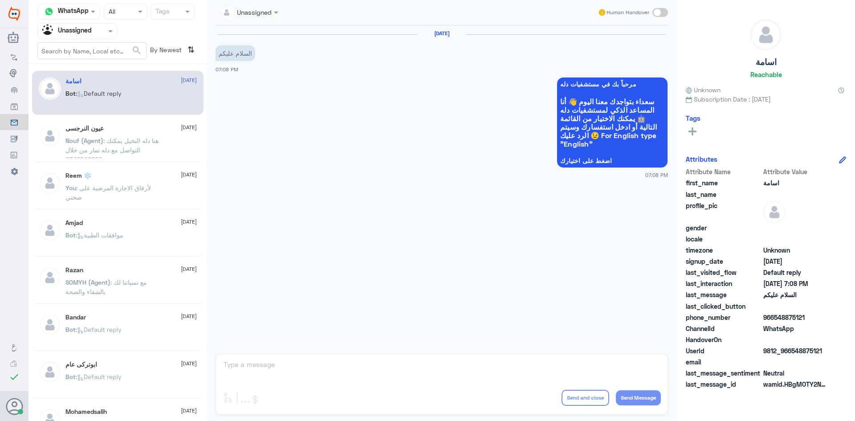
drag, startPoint x: 93, startPoint y: 40, endPoint x: 93, endPoint y: 34, distance: 5.4
click at [93, 39] on nav "Channel WhatsApp Status × All Tags Agent Filter Unassigned search By Newest ⇅" at bounding box center [118, 34] width 178 height 61
click at [93, 34] on div at bounding box center [77, 31] width 79 height 10
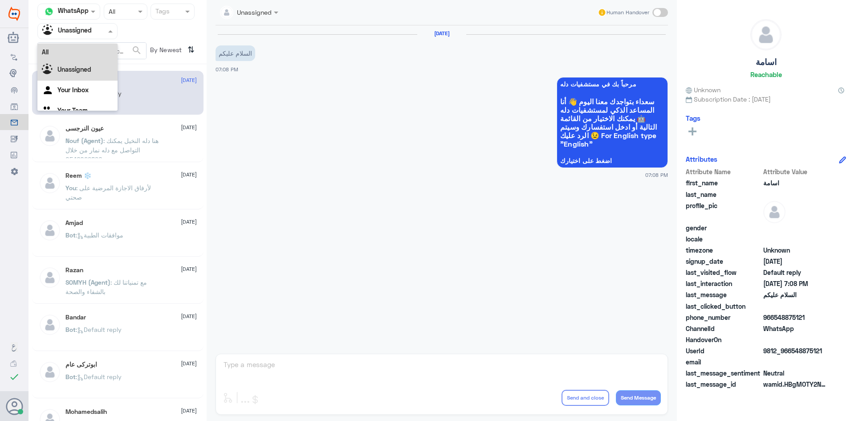
click at [90, 47] on div "All" at bounding box center [77, 52] width 80 height 16
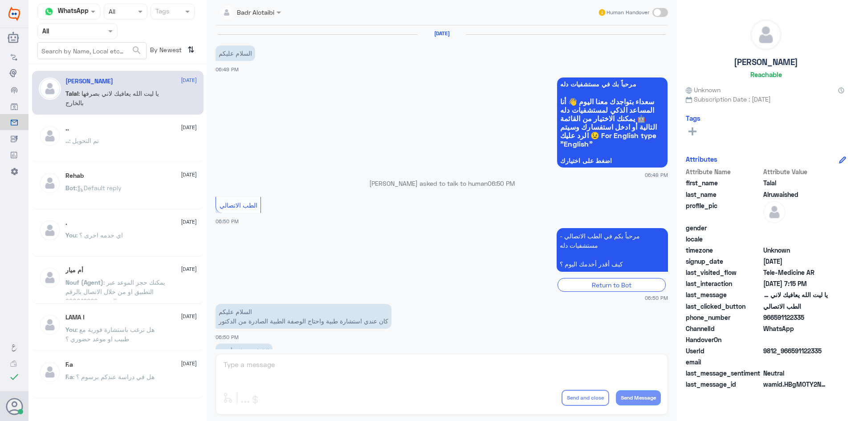
scroll to position [203, 0]
